Goal: Obtain resource: Obtain resource

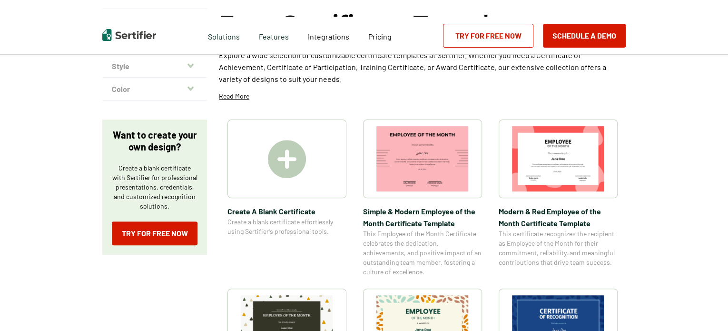
scroll to position [224, 0]
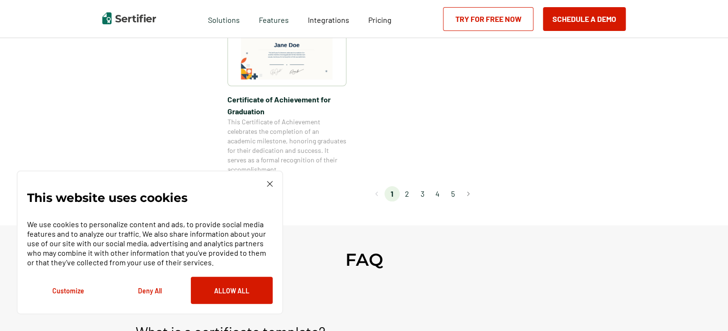
scroll to position [899, 0]
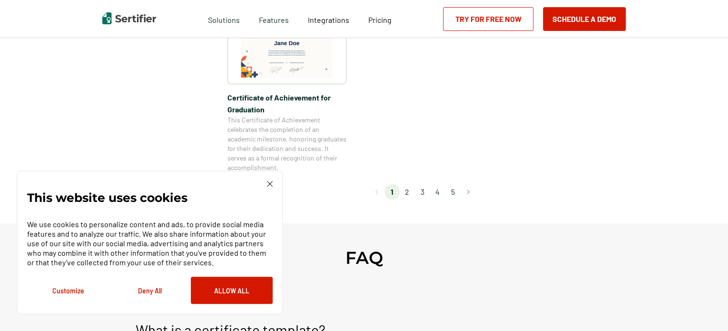
click at [407, 190] on li "2" at bounding box center [406, 191] width 15 height 15
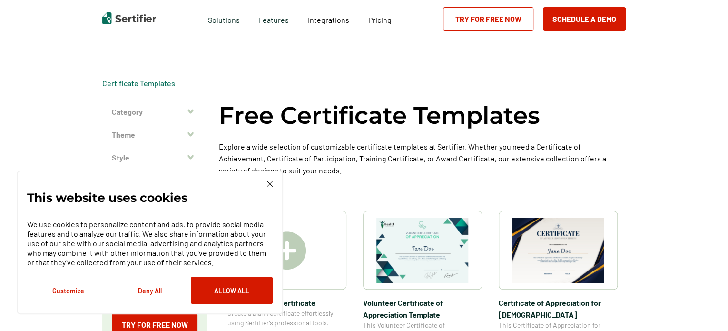
scroll to position [132, 0]
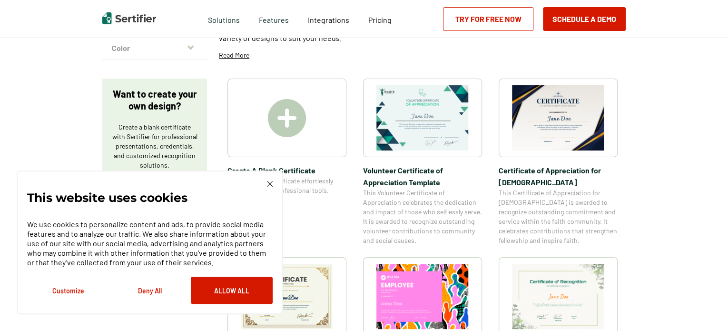
click at [268, 183] on img at bounding box center [270, 184] width 6 height 6
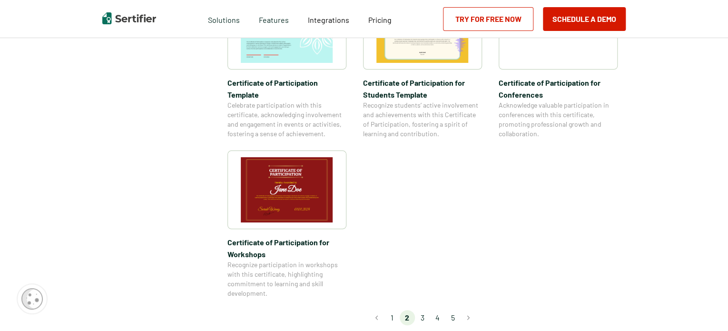
scroll to position [743, 0]
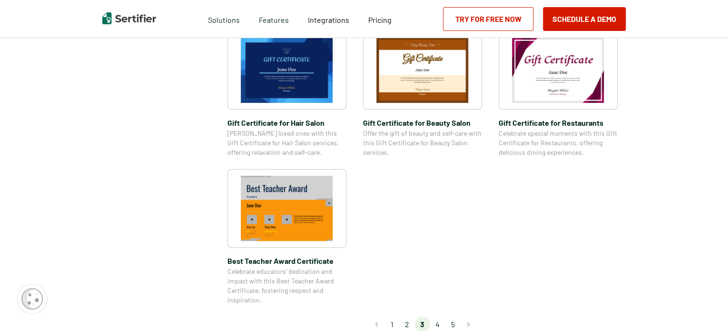
scroll to position [649, 0]
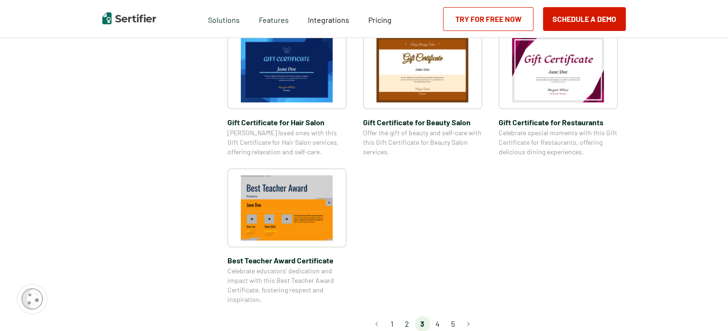
click at [441, 324] on li "4" at bounding box center [437, 323] width 15 height 15
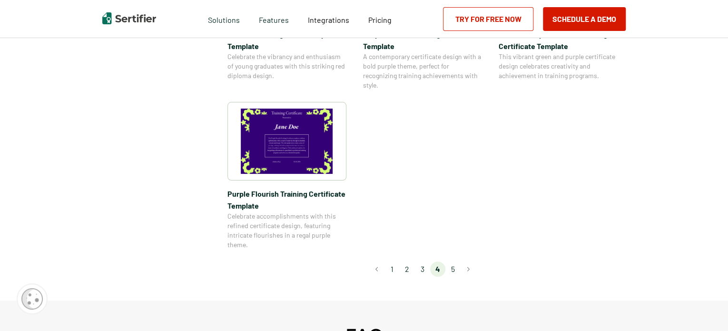
scroll to position [739, 0]
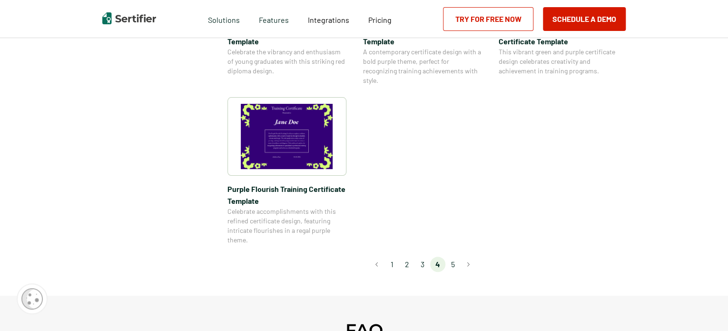
click at [452, 266] on li "5" at bounding box center [452, 263] width 15 height 15
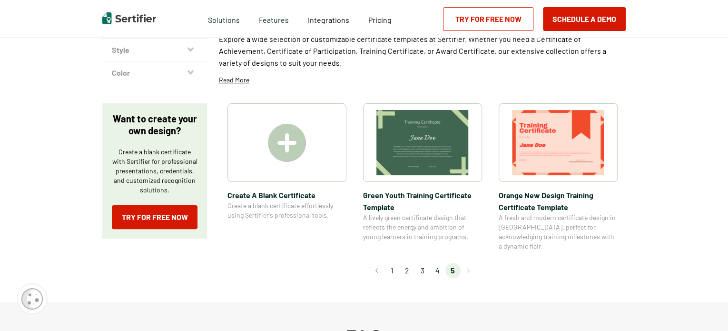
scroll to position [125, 0]
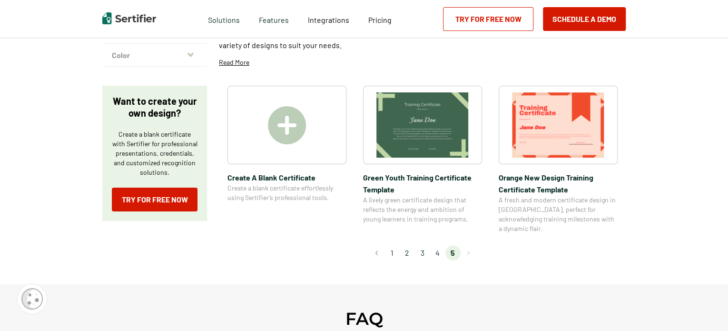
click at [438, 245] on li "4" at bounding box center [437, 252] width 15 height 15
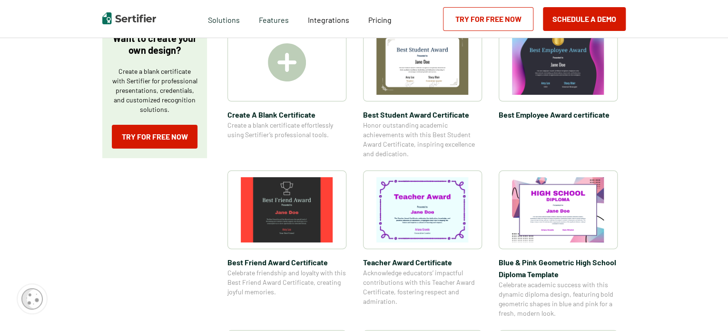
scroll to position [213, 0]
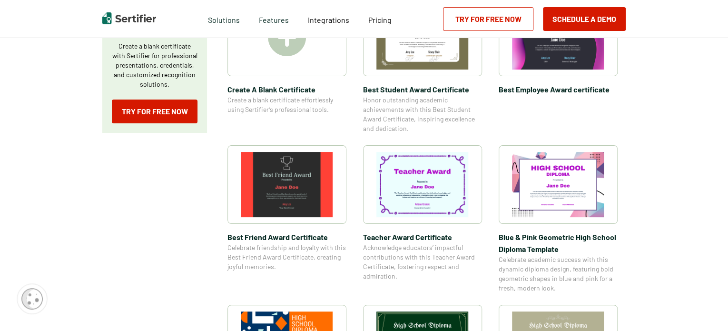
click at [428, 189] on img at bounding box center [422, 184] width 92 height 65
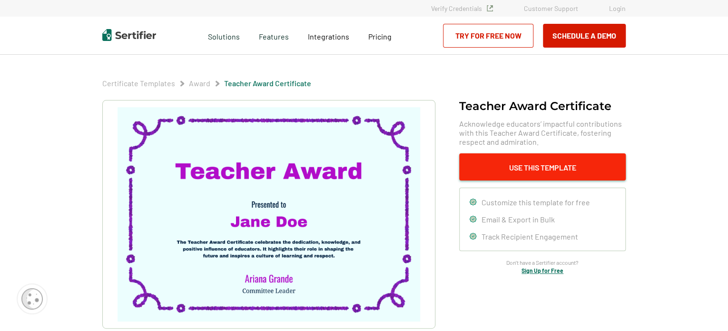
click at [479, 167] on button "Use This Template" at bounding box center [542, 166] width 166 height 27
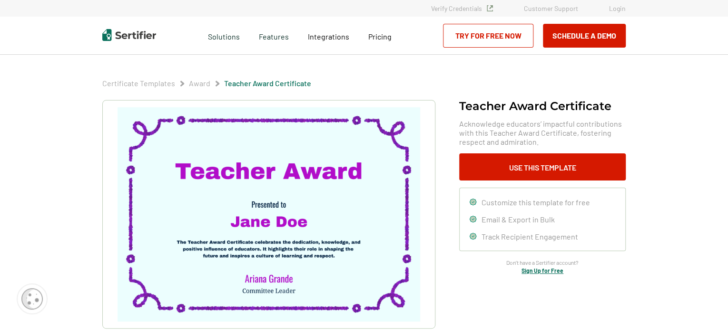
scroll to position [213, 0]
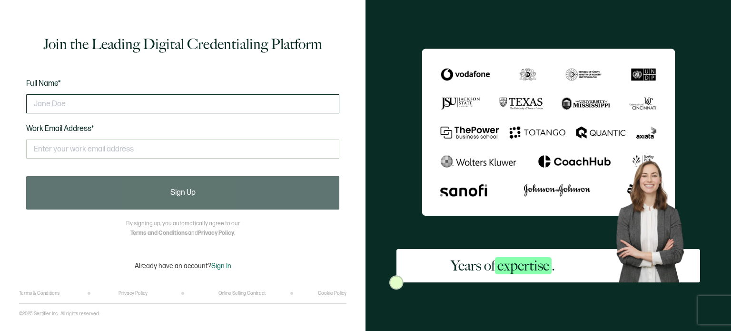
click at [89, 106] on input "text" at bounding box center [182, 103] width 313 height 19
type input "[PERSON_NAME]"
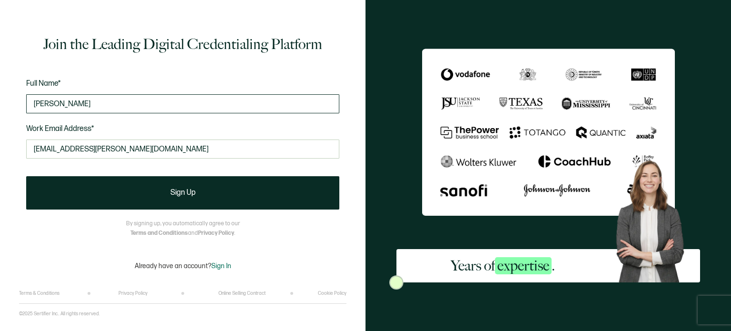
type input "[EMAIL_ADDRESS][PERSON_NAME][DOMAIN_NAME]"
